Goal: Task Accomplishment & Management: Use online tool/utility

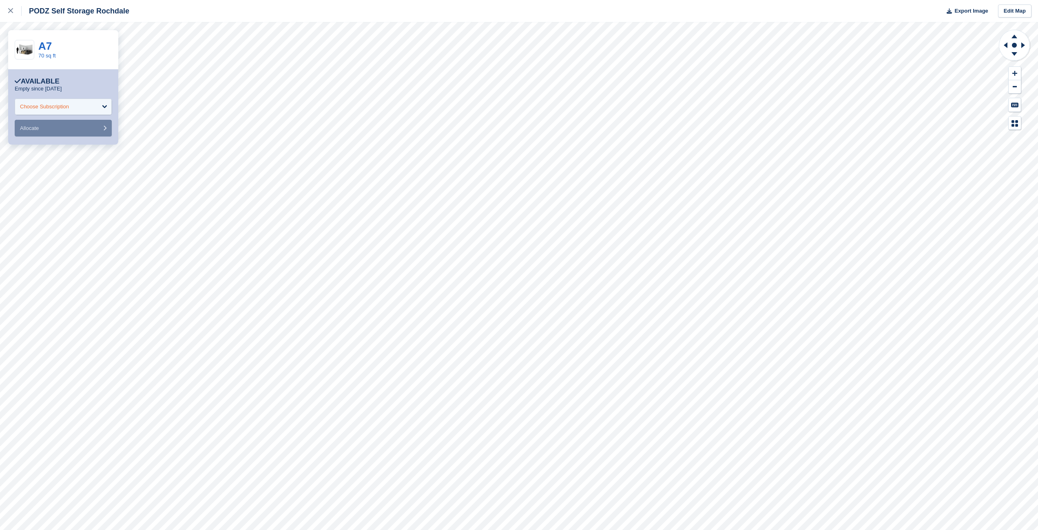
click at [86, 104] on div "Choose Subscription" at bounding box center [63, 107] width 97 height 16
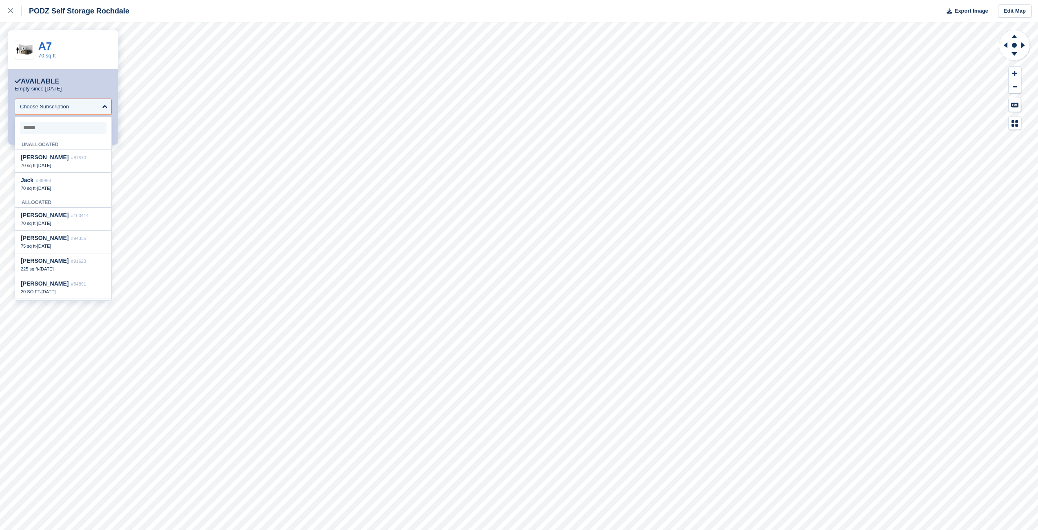
click at [79, 148] on div "Unallocated" at bounding box center [63, 143] width 96 height 13
click at [82, 68] on div "A7 70 sq ft" at bounding box center [63, 49] width 110 height 39
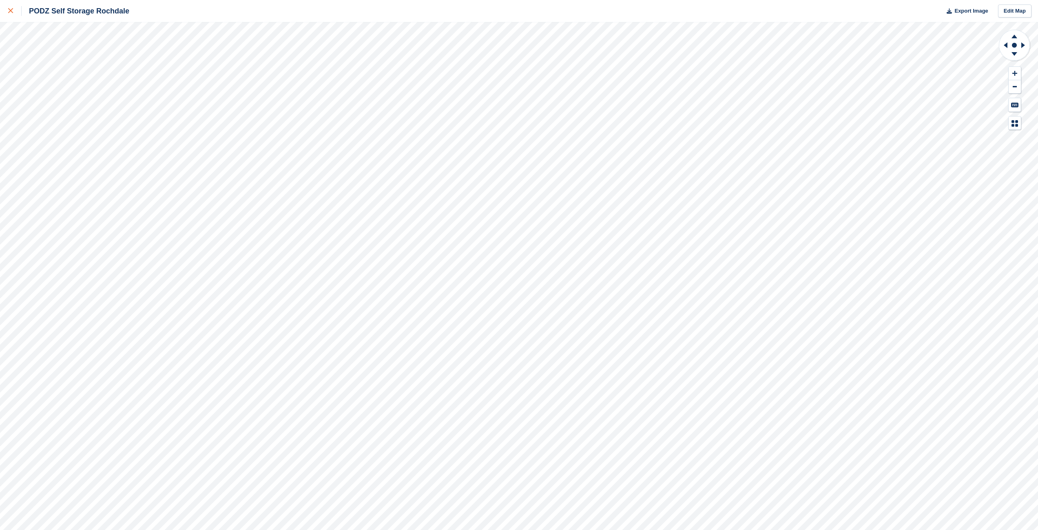
click at [16, 6] on link at bounding box center [11, 11] width 22 height 22
